Goal: Information Seeking & Learning: Learn about a topic

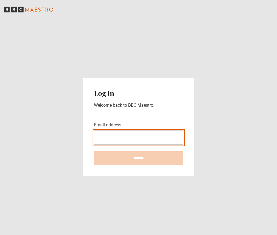
click at [120, 142] on input "Email address" at bounding box center [138, 137] width 89 height 14
type input "**********"
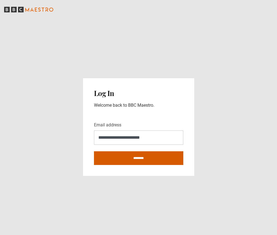
click at [126, 157] on input "********" at bounding box center [138, 158] width 89 height 14
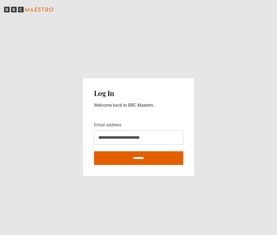
type input "**********"
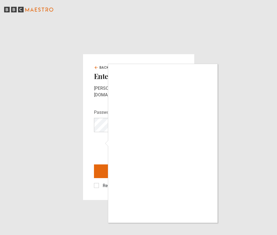
click at [96, 182] on div at bounding box center [138, 117] width 277 height 235
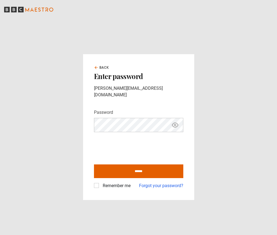
click at [101, 182] on label "Remember me" at bounding box center [116, 185] width 30 height 7
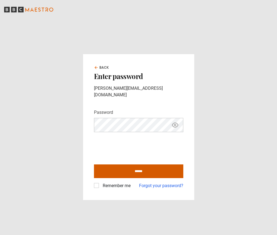
click at [118, 170] on input "******" at bounding box center [138, 171] width 89 height 14
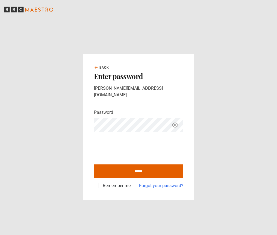
type input "**********"
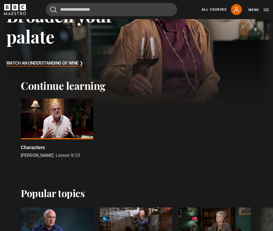
scroll to position [82, 0]
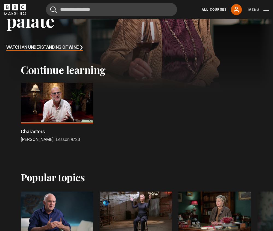
click at [45, 134] on div "Characters" at bounding box center [57, 131] width 72 height 7
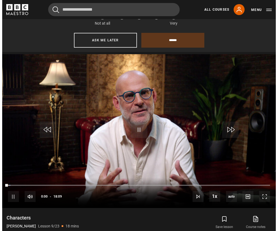
scroll to position [292, 0]
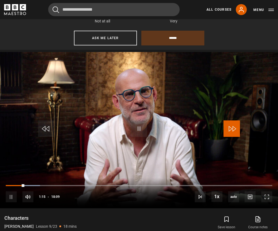
click at [234, 131] on span "Video Player" at bounding box center [231, 128] width 16 height 16
click at [268, 191] on div "10s Skip Back 10 seconds Pause 10s Skip Forward 10 seconds Loaded : 13.77% 17:4…" at bounding box center [139, 193] width 278 height 30
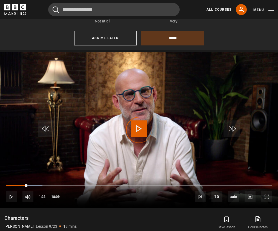
click at [268, 186] on div "Loaded : 13.77% 17:52 01:29" at bounding box center [139, 185] width 266 height 1
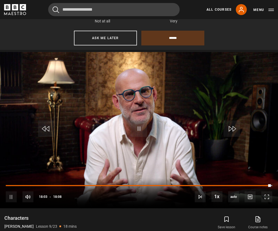
click at [24, 188] on div "10s Skip Back 10 seconds Pause 10s Skip Forward 10 seconds Loaded : 100.00% 17:…" at bounding box center [139, 193] width 278 height 30
click at [29, 186] on div "Loaded : 100.00% 01:34 18:04" at bounding box center [139, 185] width 266 height 1
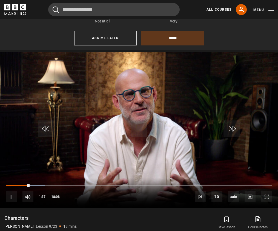
click at [68, 189] on div "10s Skip Back 10 seconds Pause 10s Skip Forward 10 seconds Loaded : 14.69% 01:3…" at bounding box center [139, 193] width 278 height 30
click at [72, 186] on div "Loaded : 14.69% 04:29 01:39" at bounding box center [139, 185] width 266 height 1
click at [236, 186] on div "Loaded : 42.71% 15:46 06:41" at bounding box center [139, 185] width 266 height 1
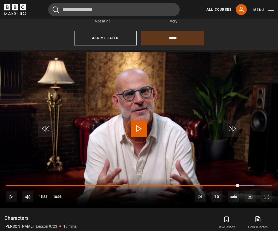
click at [0, 0] on div "17:41" at bounding box center [0, 0] width 0 height 0
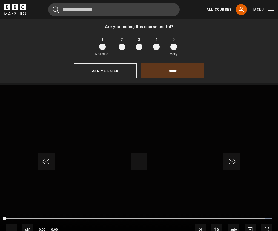
scroll to position [242, 0]
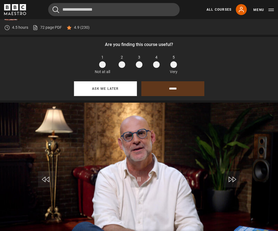
click at [114, 95] on button "Ask me later" at bounding box center [105, 88] width 63 height 15
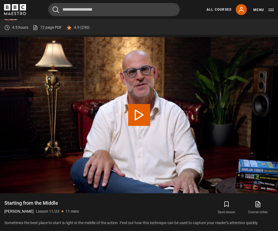
scroll to position [238, 0]
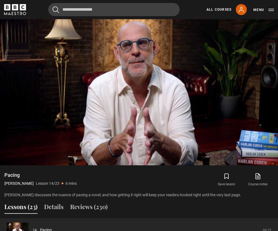
scroll to position [266, 0]
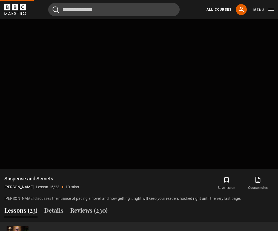
scroll to position [238, 0]
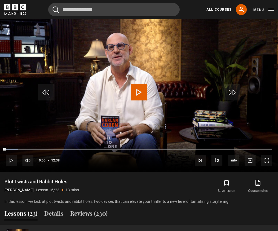
scroll to position [263, 0]
